Goal: Task Accomplishment & Management: Manage account settings

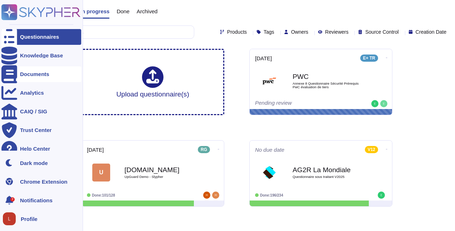
click at [23, 76] on div "Documents" at bounding box center [34, 73] width 29 height 5
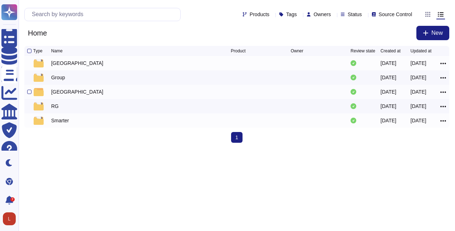
click at [57, 94] on div "[GEOGRAPHIC_DATA]" at bounding box center [77, 91] width 52 height 7
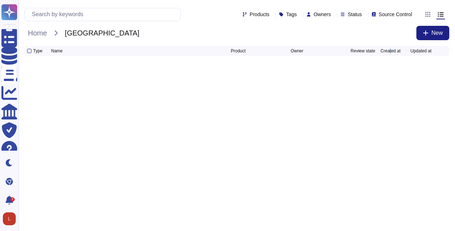
click at [390, 66] on html "Questionnaires Knowledge Base Documents Analytics CAIQ / SIG Trust Center Help …" at bounding box center [227, 33] width 455 height 66
drag, startPoint x: 390, startPoint y: 121, endPoint x: 359, endPoint y: 90, distance: 43.3
click at [359, 66] on html "Questionnaires Knowledge Base Documents Analytics CAIQ / SIG Trust Center Help …" at bounding box center [227, 33] width 455 height 66
click at [427, 35] on icon at bounding box center [426, 33] width 6 height 6
click at [400, 55] on div "File" at bounding box center [401, 55] width 54 height 11
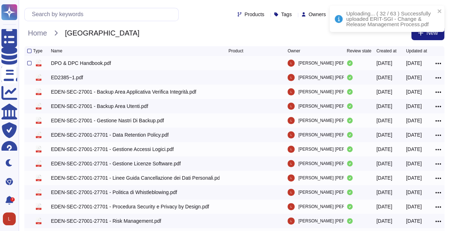
click at [438, 64] on icon at bounding box center [438, 63] width 6 height 1
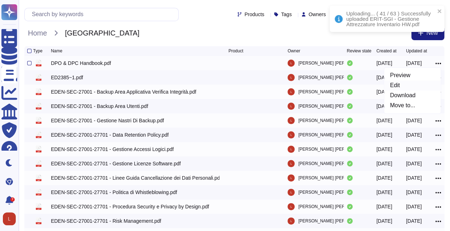
click at [405, 90] on link "Edit" at bounding box center [412, 85] width 57 height 10
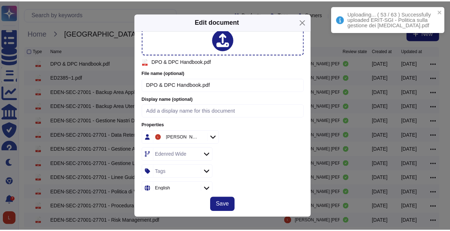
scroll to position [20, 0]
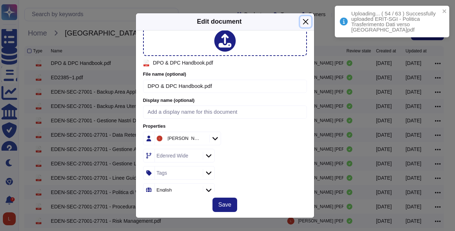
click at [308, 23] on button "Close" at bounding box center [305, 21] width 11 height 11
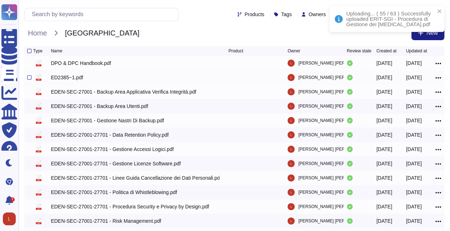
click at [438, 78] on icon at bounding box center [438, 77] width 6 height 1
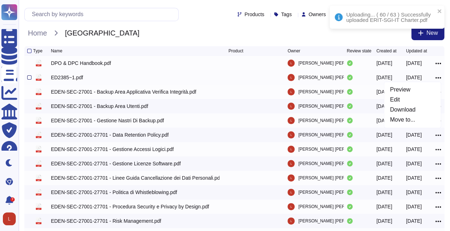
click at [30, 79] on div at bounding box center [29, 77] width 4 height 4
click at [0, 0] on input "checkbox" at bounding box center [0, 0] width 0 height 0
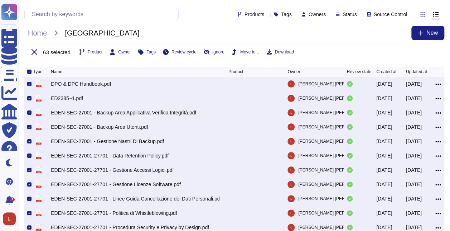
click at [29, 73] on icon at bounding box center [29, 72] width 2 height 2
click at [0, 0] on input "checkbox" at bounding box center [0, 0] width 0 height 0
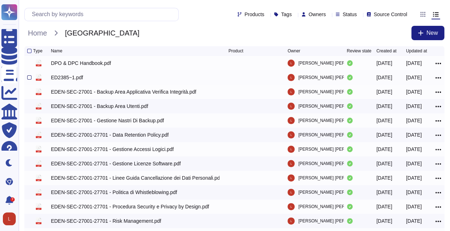
click at [30, 79] on div at bounding box center [29, 77] width 4 height 4
click at [0, 0] on input "checkbox" at bounding box center [0, 0] width 0 height 0
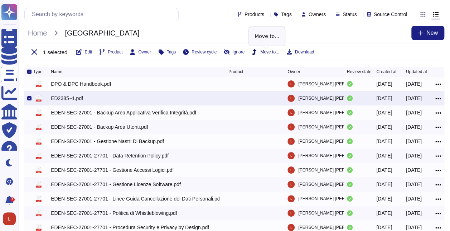
click at [267, 52] on span "Move to..." at bounding box center [269, 52] width 19 height 4
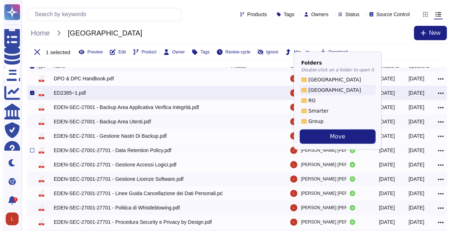
scroll to position [0, 0]
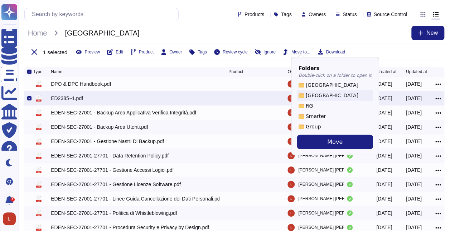
click at [220, 63] on div "Products Tags Owners Status Source Control Home [GEOGRAPHIC_DATA] New 1 selecte…" at bounding box center [234, 33] width 431 height 67
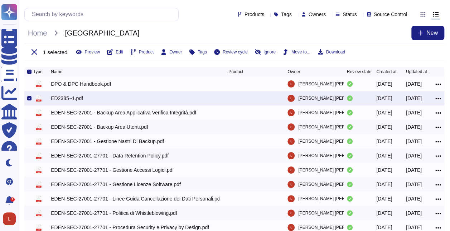
click at [28, 99] on icon at bounding box center [29, 98] width 2 height 2
click at [0, 0] on input "checkbox" at bounding box center [0, 0] width 0 height 0
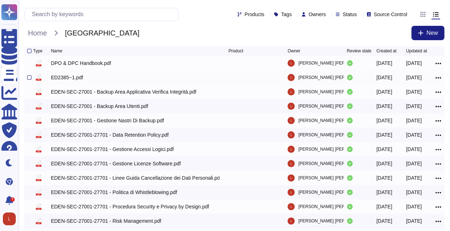
click at [29, 79] on div at bounding box center [29, 77] width 4 height 4
click at [0, 0] on input "checkbox" at bounding box center [0, 0] width 0 height 0
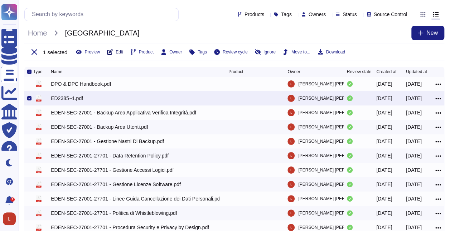
click at [112, 53] on button "Edit" at bounding box center [115, 52] width 16 height 6
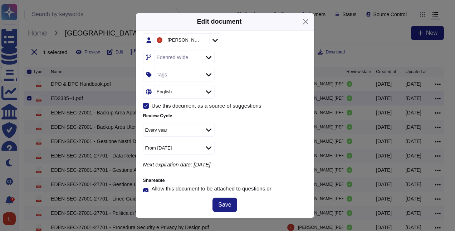
scroll to position [127, 0]
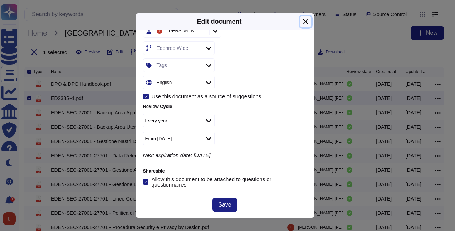
click at [306, 23] on button "Close" at bounding box center [305, 21] width 11 height 11
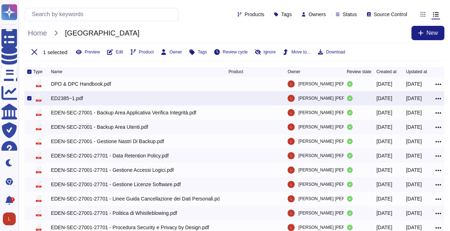
drag, startPoint x: 218, startPoint y: 105, endPoint x: 207, endPoint y: 39, distance: 66.1
click at [207, 39] on div "Home [GEOGRAPHIC_DATA] New" at bounding box center [234, 33] width 420 height 14
click at [420, 34] on icon at bounding box center [420, 32] width 5 height 5
click at [387, 55] on div "File" at bounding box center [395, 55] width 54 height 11
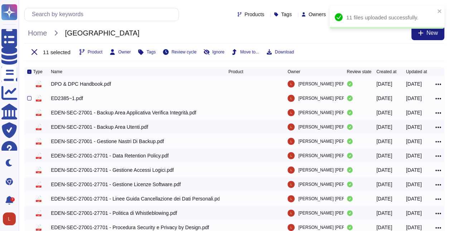
click at [436, 100] on icon at bounding box center [438, 98] width 6 height 6
click at [394, 122] on link "Edit" at bounding box center [412, 120] width 57 height 10
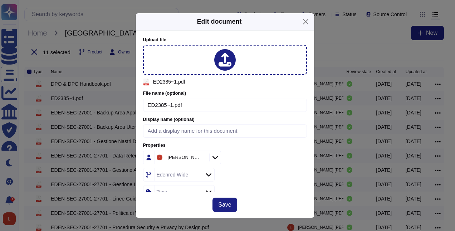
scroll to position [0, 0]
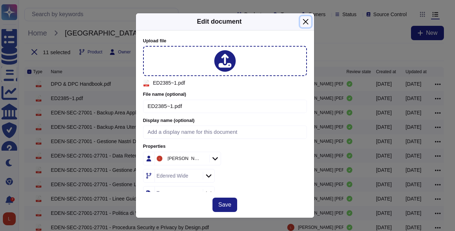
click at [307, 23] on button "Close" at bounding box center [305, 21] width 11 height 11
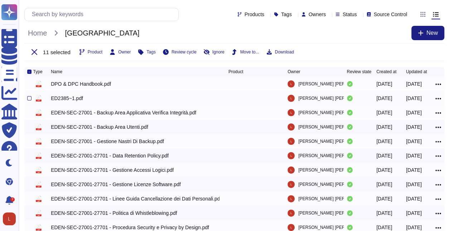
click at [439, 102] on icon at bounding box center [438, 98] width 6 height 6
click at [412, 115] on link "Preview" at bounding box center [412, 110] width 57 height 10
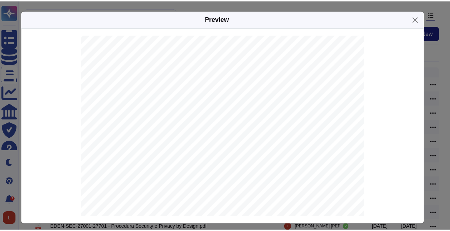
scroll to position [143, 0]
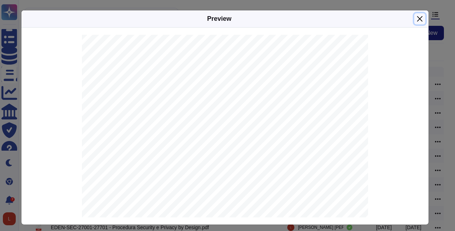
click at [418, 19] on button "Close" at bounding box center [420, 18] width 11 height 11
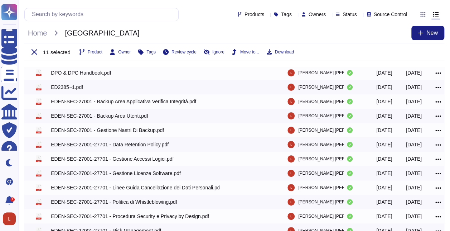
scroll to position [0, 0]
